Goal: Information Seeking & Learning: Learn about a topic

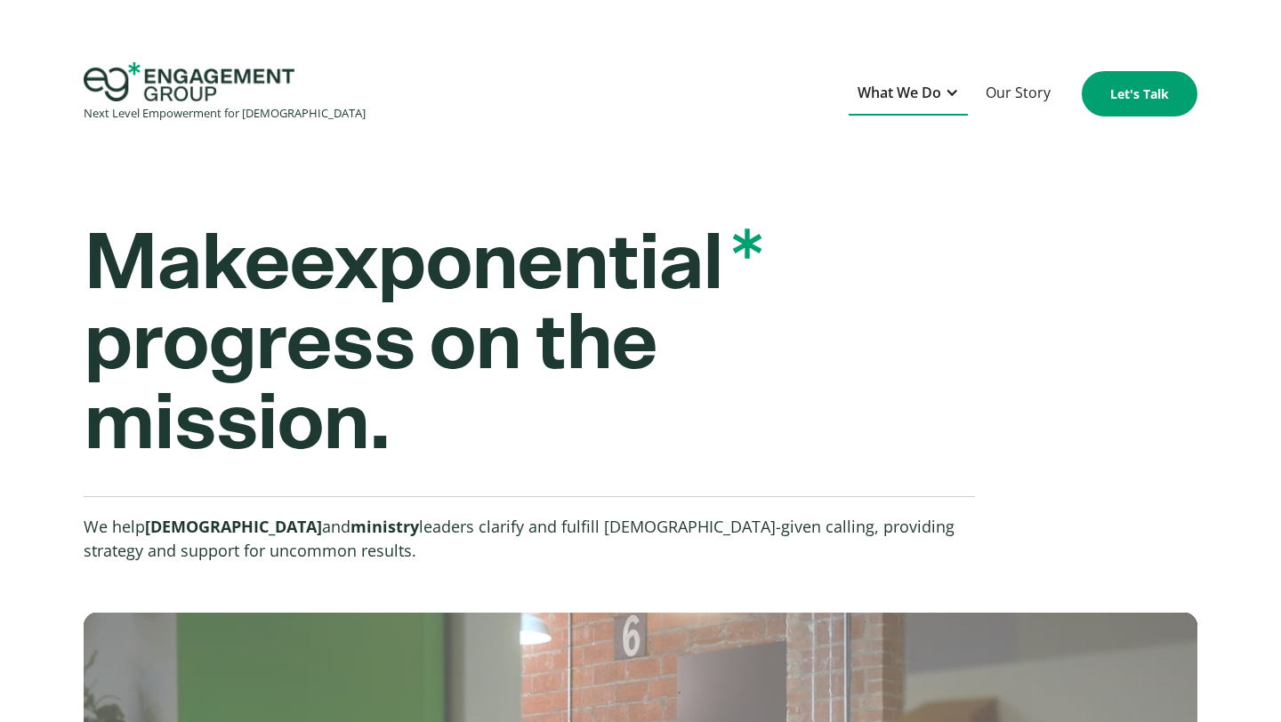
click at [943, 95] on div "What We Do" at bounding box center [908, 94] width 119 height 44
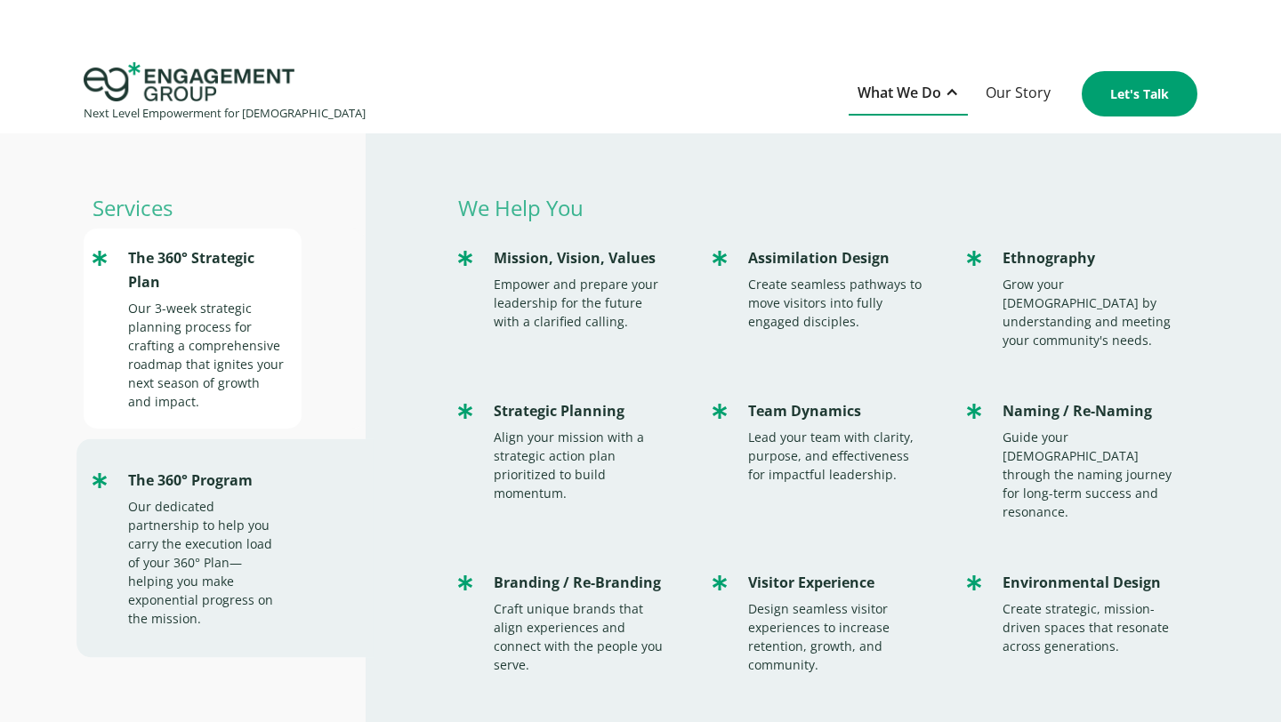
click at [151, 284] on div "The 360° Strategic Plan" at bounding box center [206, 270] width 157 height 48
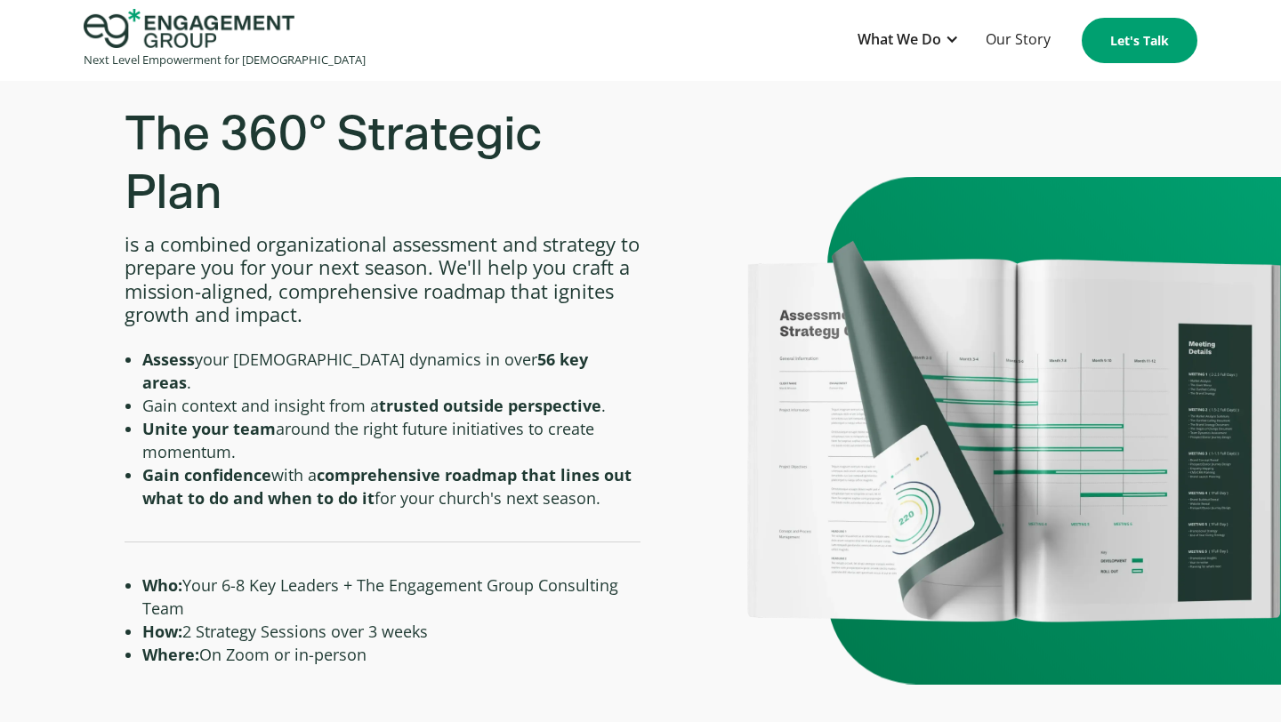
scroll to position [657, 0]
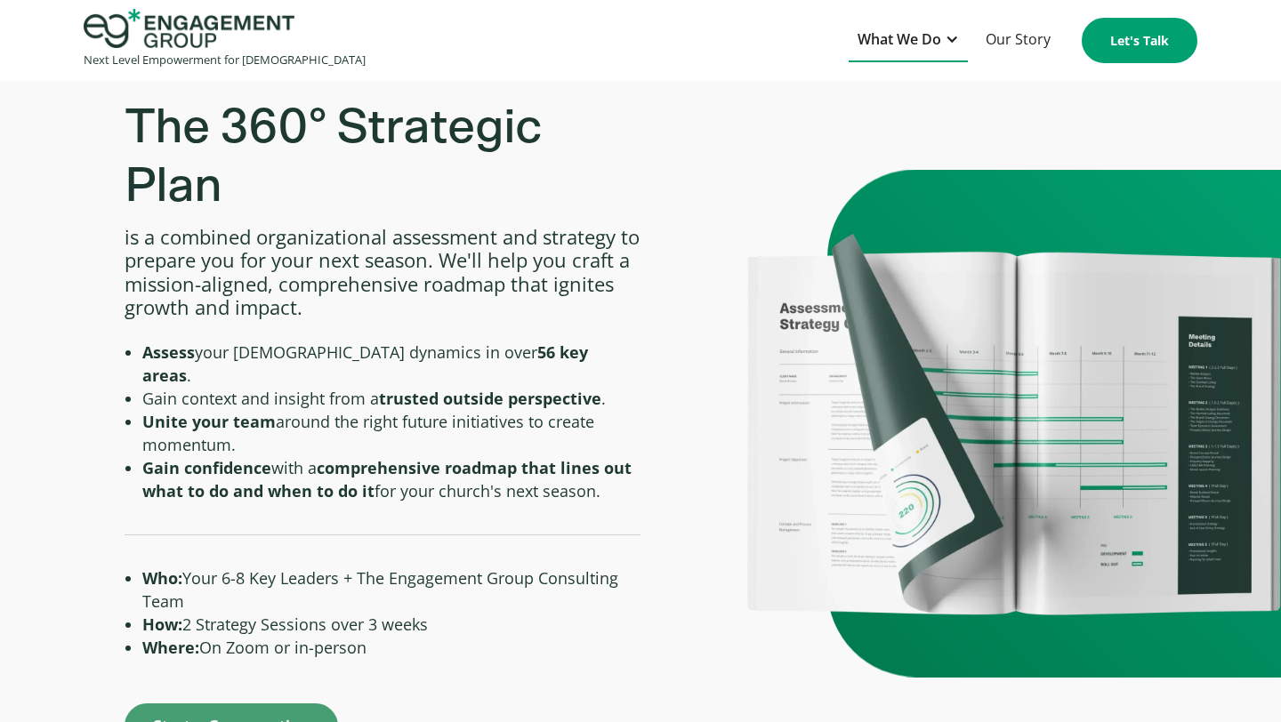
click at [874, 49] on div "What We Do" at bounding box center [900, 40] width 84 height 24
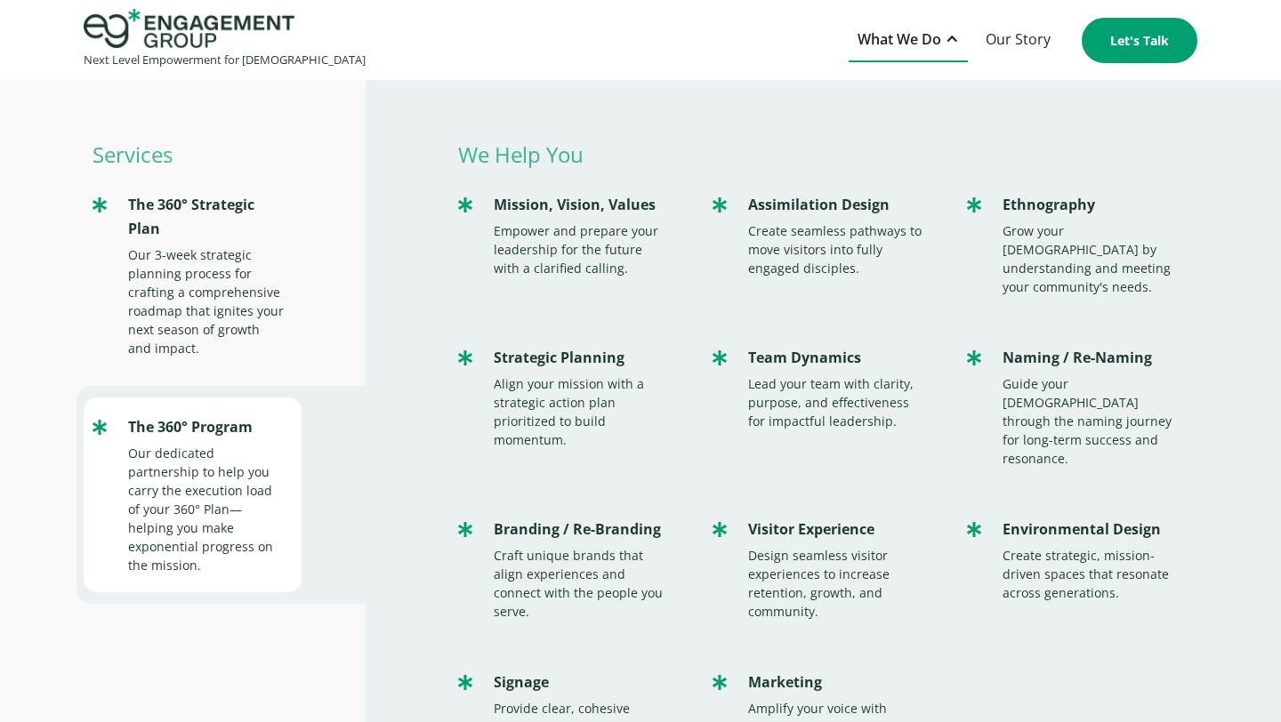
click at [191, 447] on div "Our dedicated partnership to help you carry the execution load of your 360° Pla…" at bounding box center [206, 509] width 157 height 131
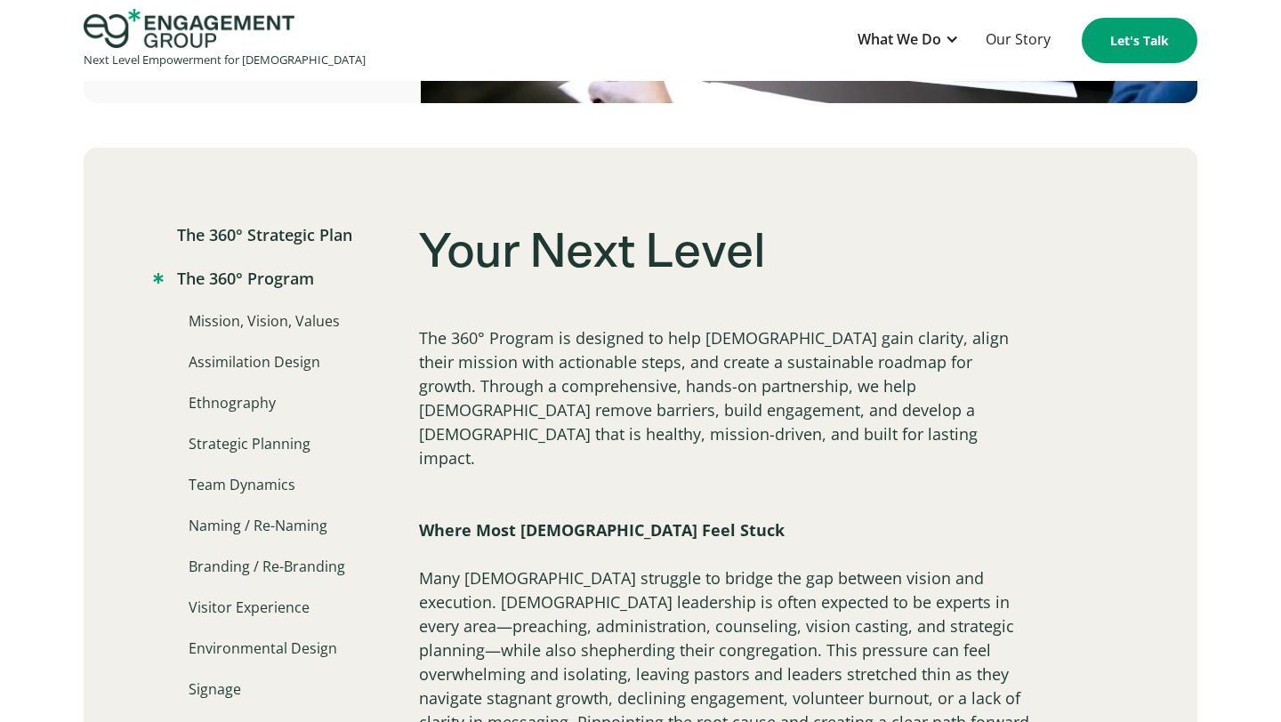
scroll to position [938, 0]
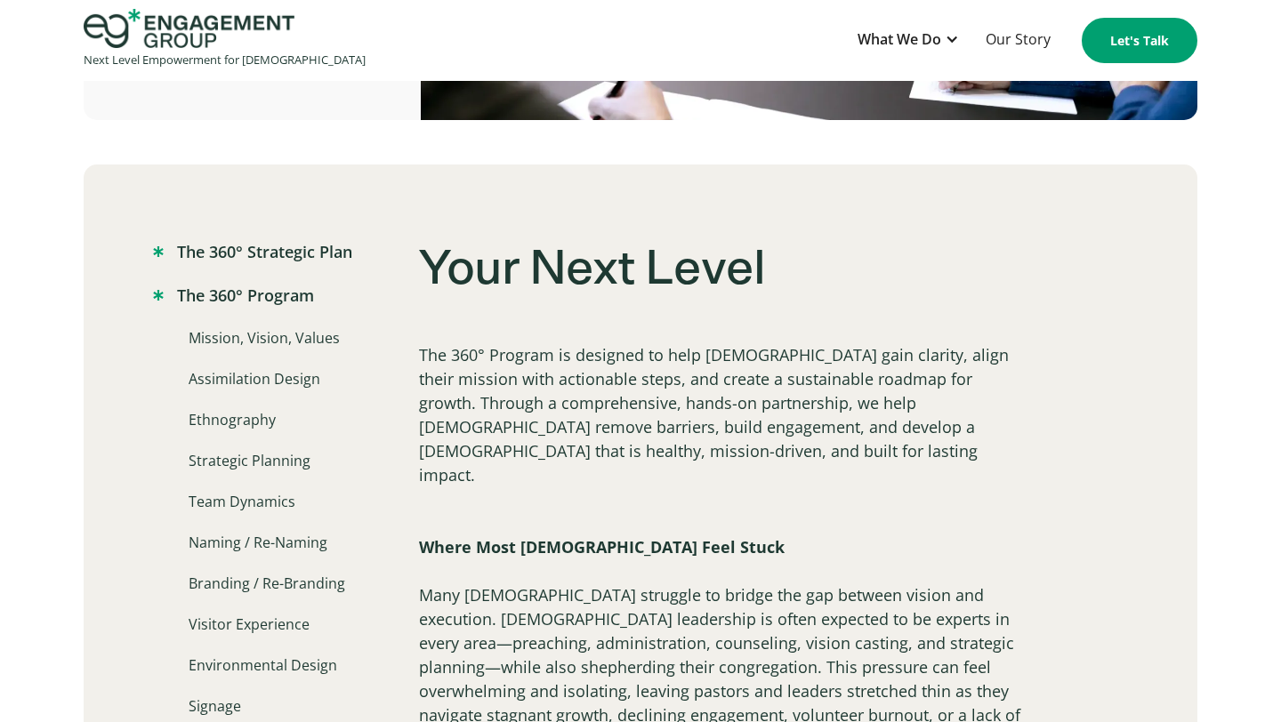
click at [251, 258] on link "The 360° Strategic Plan" at bounding box center [252, 252] width 199 height 24
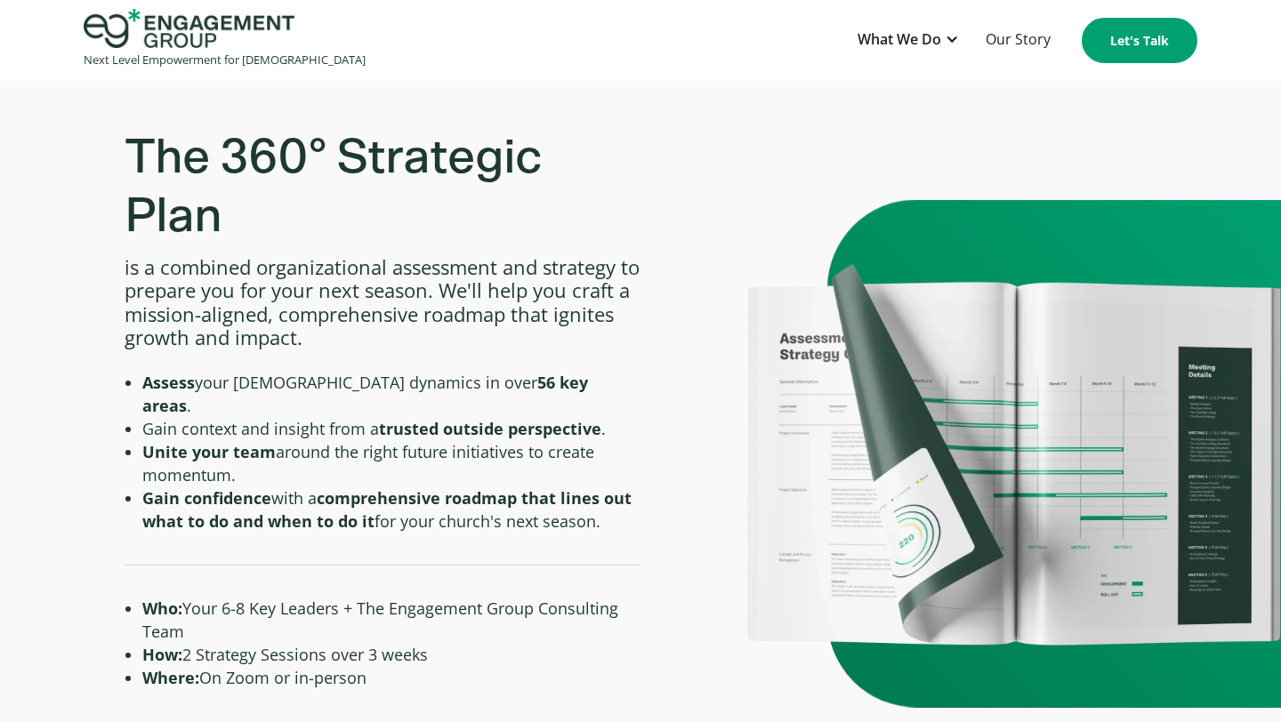
scroll to position [637, 0]
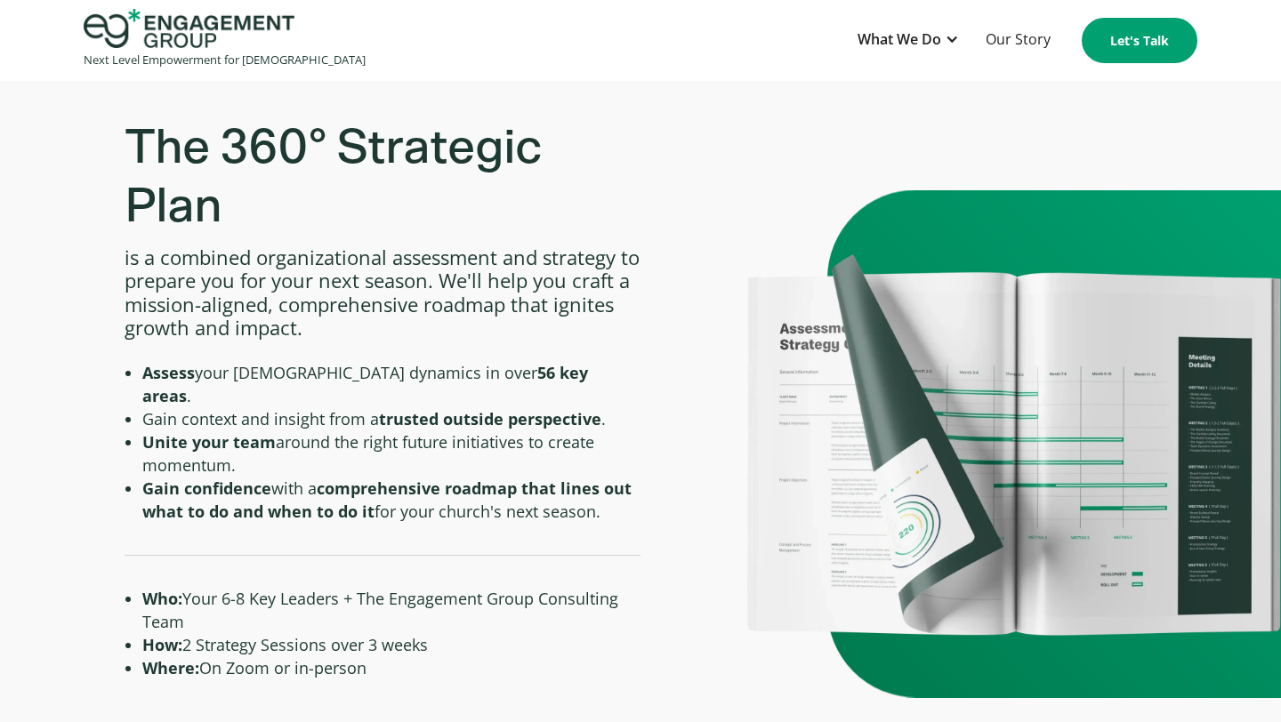
click at [189, 633] on li "How: 2 Strategy Sessions over 3 weeks" at bounding box center [391, 644] width 498 height 23
click at [861, 39] on div "What We Do" at bounding box center [900, 40] width 84 height 24
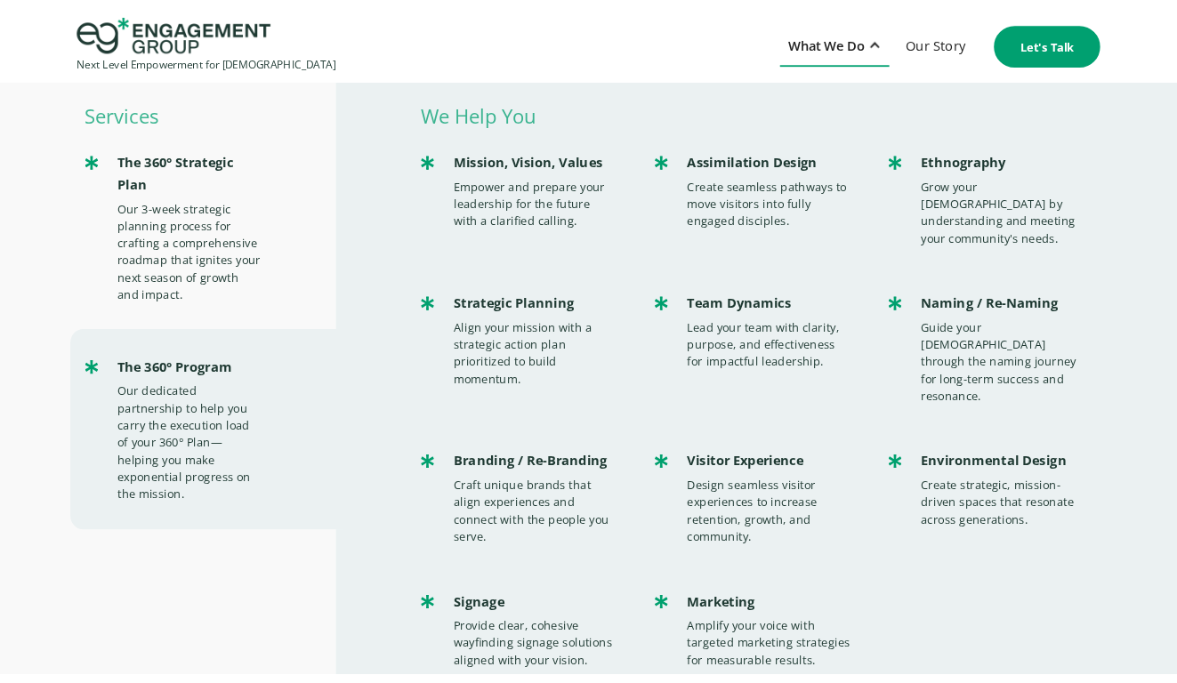
scroll to position [43, 0]
